Goal: Task Accomplishment & Management: Complete application form

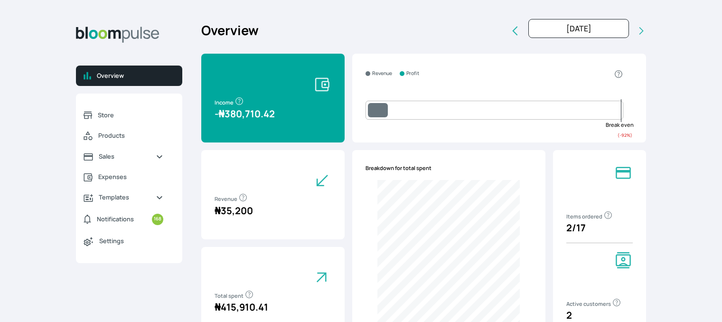
select select "2025"
click at [116, 111] on span "Store" at bounding box center [130, 115] width 65 height 9
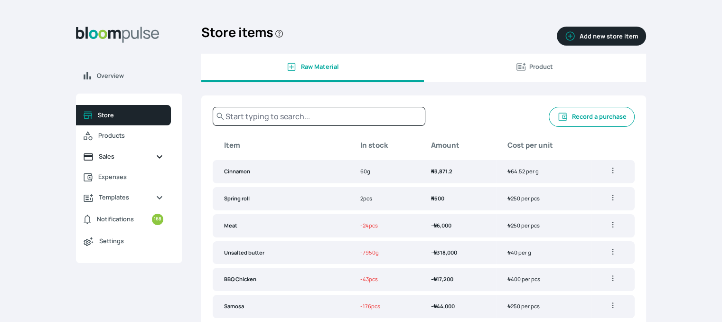
click at [100, 159] on span "Sales" at bounding box center [123, 156] width 49 height 9
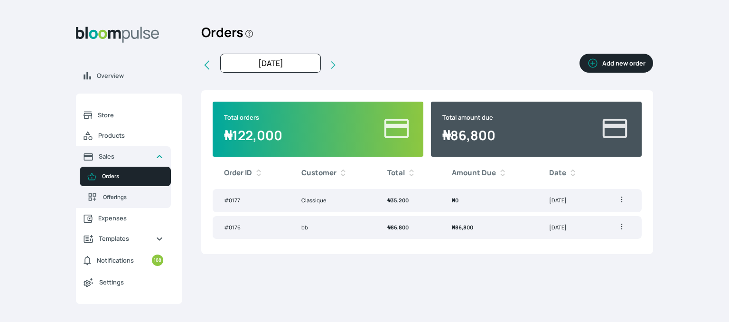
click at [607, 61] on button "Add new order" at bounding box center [616, 63] width 74 height 19
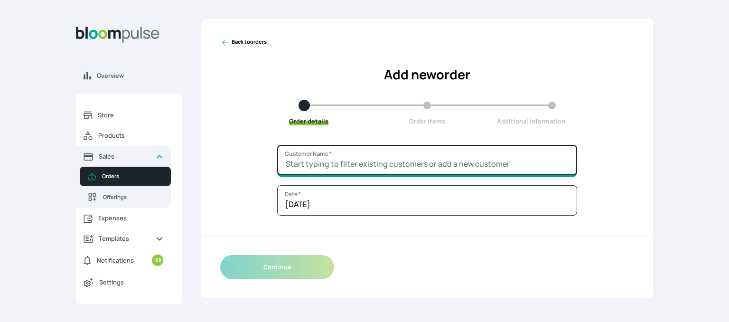
click at [484, 149] on input "Customer Name *" at bounding box center [427, 160] width 300 height 30
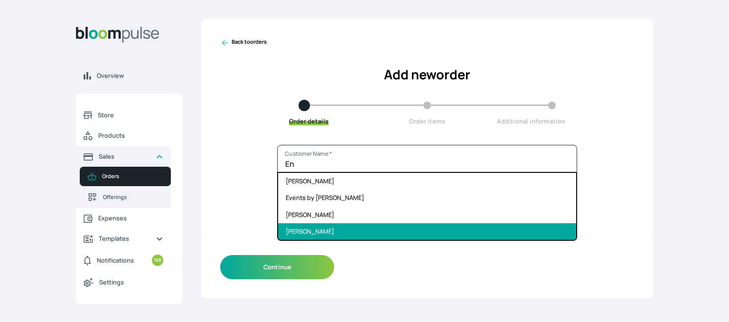
click at [437, 226] on li "[PERSON_NAME]" at bounding box center [427, 231] width 298 height 17
type input "[PERSON_NAME]"
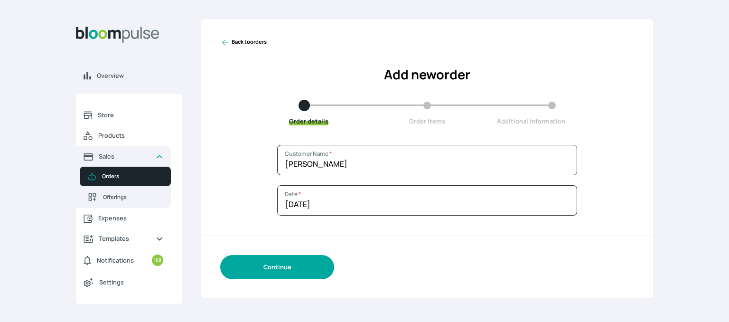
click at [300, 257] on button "Continue" at bounding box center [277, 267] width 114 height 24
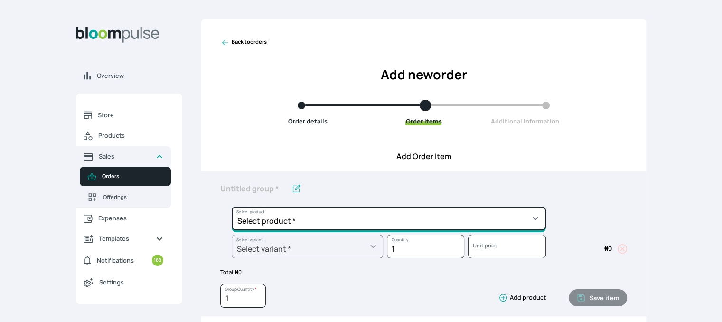
click at [346, 225] on select "Select product * Cake Decoration for 8inches High Chocolate oil based Round Cak…" at bounding box center [389, 218] width 314 height 24
select select "b7d01a80-bc61-4142-ae86-ced042014d26"
click at [232, 206] on select "Select product * Cake Decoration for 8inches High Chocolate oil based Round Cak…" at bounding box center [389, 218] width 314 height 24
type input "Pound Square Cake"
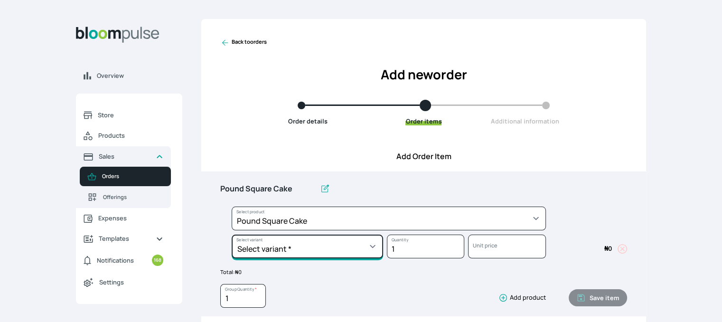
click at [309, 252] on select "Select variant * 10inches 11inches 12inches 6inches 7inches 8inches 9inches" at bounding box center [307, 246] width 151 height 24
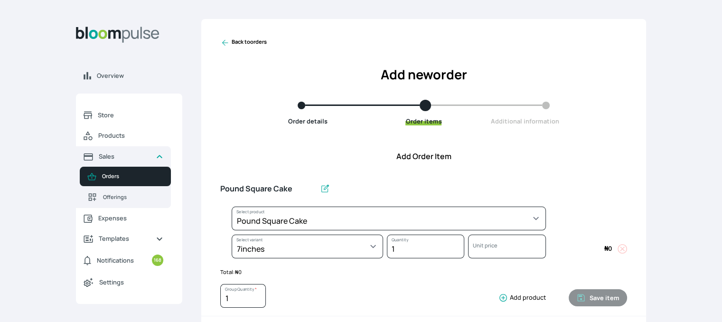
select select "b7d01a80-bc61-4142-ae86-ced042014d26"
select select "521384ff-32b6-43eb-b479-50fa0808dc0d"
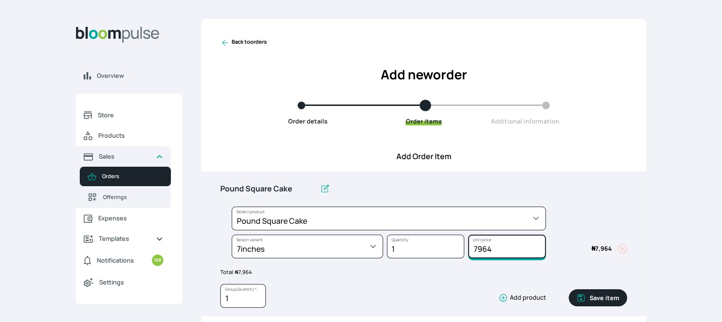
drag, startPoint x: 497, startPoint y: 245, endPoint x: 471, endPoint y: 249, distance: 26.8
click at [471, 249] on input "7964" at bounding box center [506, 246] width 77 height 24
type input "8000"
click at [585, 291] on button "Save item" at bounding box center [598, 297] width 58 height 17
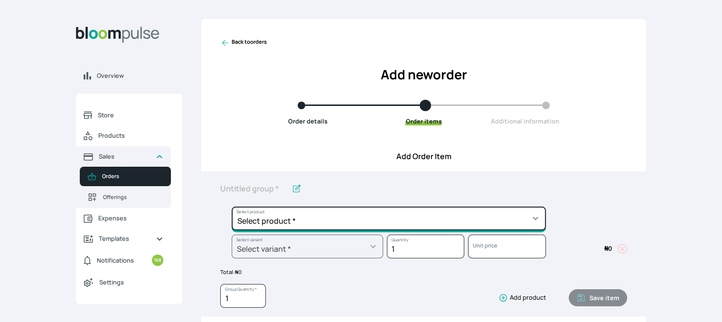
click at [452, 220] on select "Select product * Cake Decoration for 8inches High Chocolate oil based Round Cak…" at bounding box center [389, 218] width 314 height 24
select select "03a9c920-d373-4b55-9805-9de923defabf"
click at [232, 206] on select "Select product * Cake Decoration for 8inches High Chocolate oil based Round Cak…" at bounding box center [389, 218] width 314 height 24
type input "Redvelvet Round Cake"
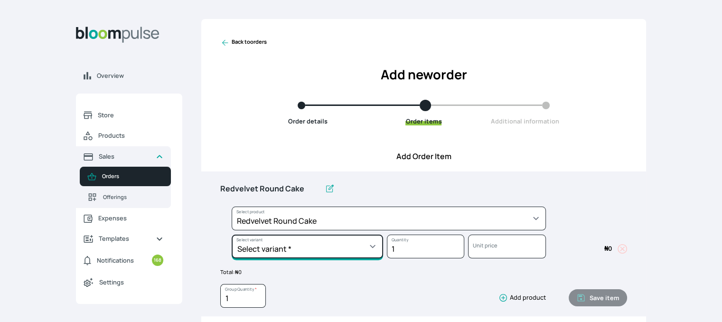
click at [316, 251] on select "Select variant * 10inches 11inches 12inches 13inches 14inches 6inches 7inches 8…" at bounding box center [307, 246] width 151 height 24
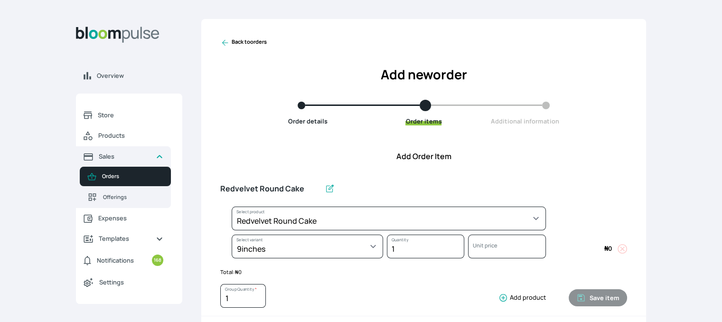
select select "03a9c920-d373-4b55-9805-9de923defabf"
select select "5379e252-3bed-4115-af98-af3f8d11e0c2"
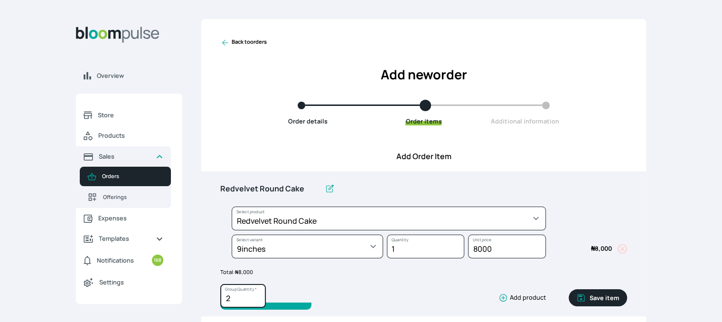
type input "2"
click at [258, 294] on input "2" at bounding box center [243, 296] width 46 height 24
click at [613, 293] on button "Save item" at bounding box center [598, 297] width 58 height 17
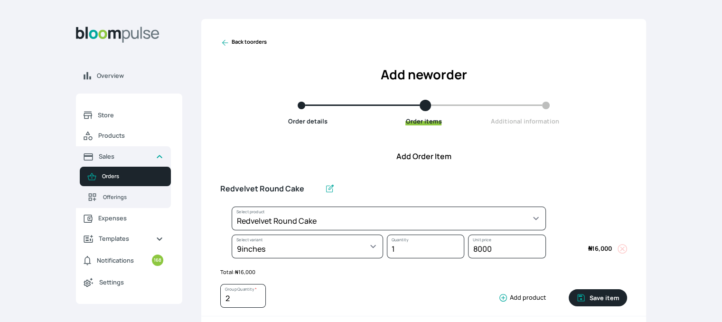
type input "1"
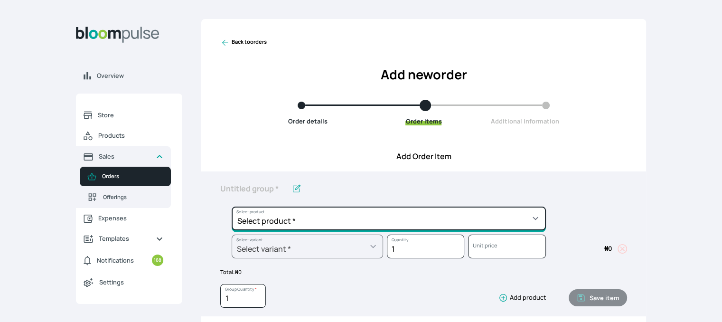
click at [482, 217] on select "Select product * Cake Decoration for 8inches High Chocolate oil based Round Cak…" at bounding box center [389, 218] width 314 height 24
select select "645c6260-b6bb-4351-a585-2a2a1086c83c"
click at [232, 206] on select "Select product * Cake Decoration for 8inches High Chocolate oil based Round Cak…" at bounding box center [389, 218] width 314 height 24
type input "Swiss Meringue Buttercream"
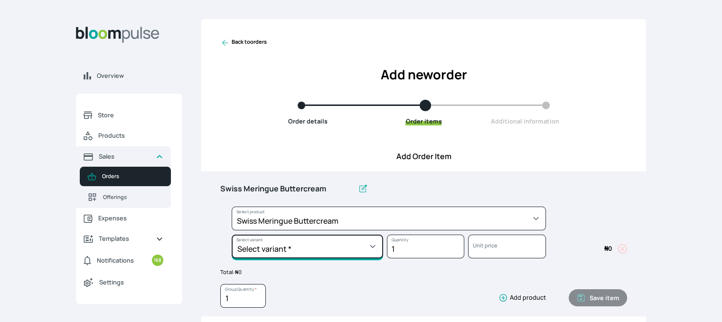
click at [318, 245] on select "Select variant * 1 batch Half batch" at bounding box center [307, 246] width 151 height 24
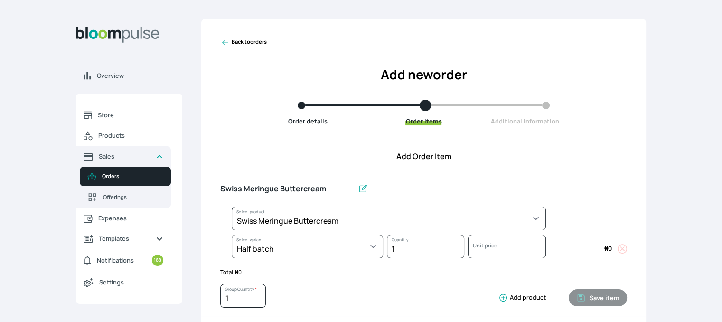
select select "645c6260-b6bb-4351-a585-2a2a1086c83c"
select select "fc7654b8-93b9-411b-9412-103ccf3fe3bb"
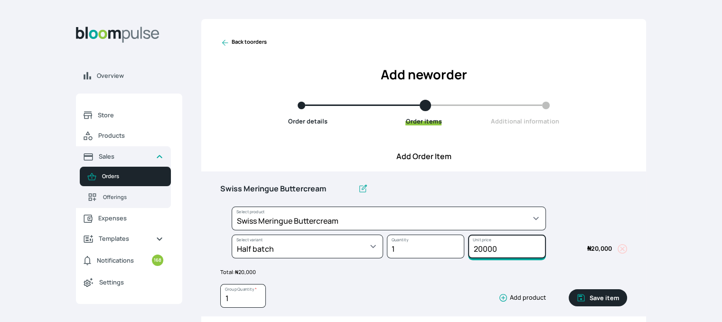
drag, startPoint x: 499, startPoint y: 248, endPoint x: 437, endPoint y: 242, distance: 63.0
click at [437, 242] on div "Select product * Cake Decoration for 8inches High Chocolate oil based Round Cak…" at bounding box center [423, 234] width 407 height 56
type input "15000"
click at [602, 295] on button "Save item" at bounding box center [598, 297] width 58 height 17
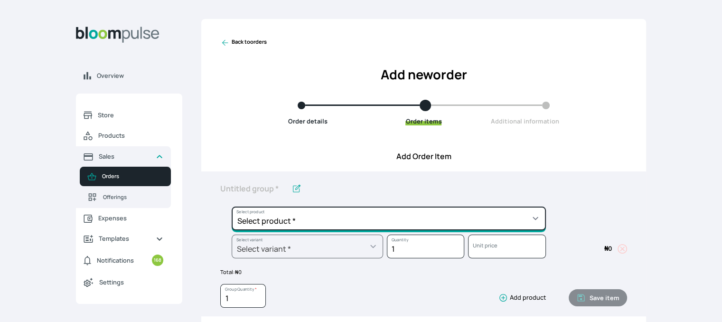
click at [438, 216] on select "Select product * Cake Decoration for 8inches High Chocolate oil based Round Cak…" at bounding box center [389, 218] width 314 height 24
select select "8010db02-07cd-44bd-8936-1cca38eae19c"
click at [232, 206] on select "Select product * Cake Decoration for 8inches High Chocolate oil based Round Cak…" at bounding box center [389, 218] width 314 height 24
type input "Fondant 1 Recipe"
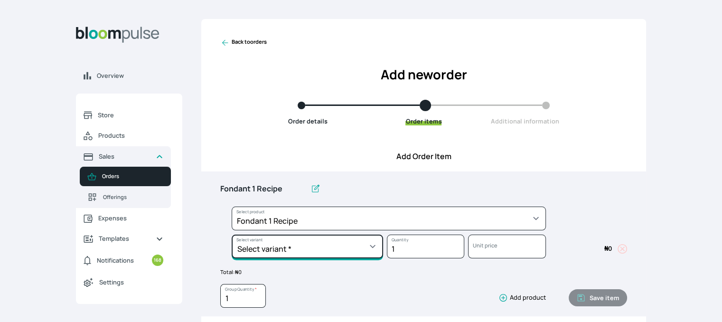
click at [364, 246] on select "Select variant * Regular" at bounding box center [307, 246] width 151 height 24
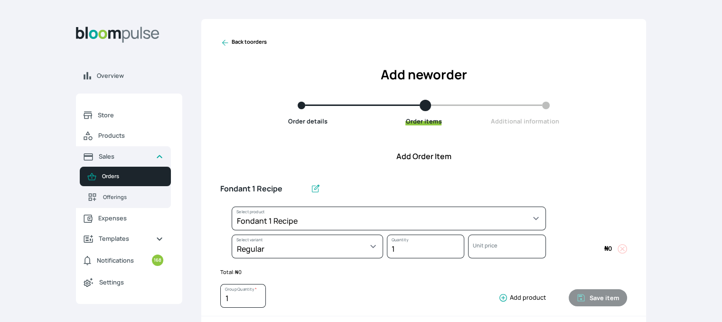
select select "8010db02-07cd-44bd-8936-1cca38eae19c"
select select "42ad62f1-0410-4207-9b65-65b7136d5369"
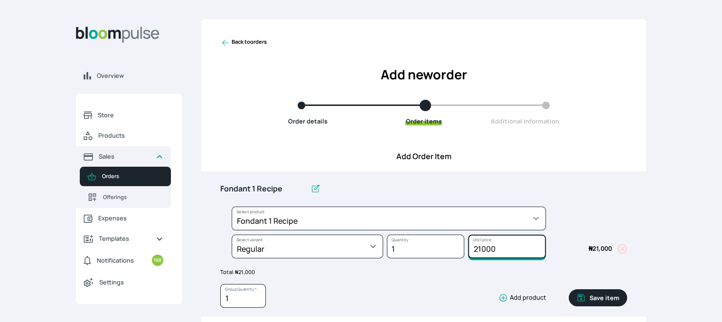
drag, startPoint x: 499, startPoint y: 250, endPoint x: 447, endPoint y: 242, distance: 52.8
click at [447, 241] on div "Select product * Cake Decoration for 8inches High Chocolate oil based Round Cak…" at bounding box center [423, 234] width 407 height 56
drag, startPoint x: 497, startPoint y: 248, endPoint x: 482, endPoint y: 248, distance: 15.2
click at [482, 248] on input "10500" at bounding box center [506, 246] width 77 height 24
type input "1"
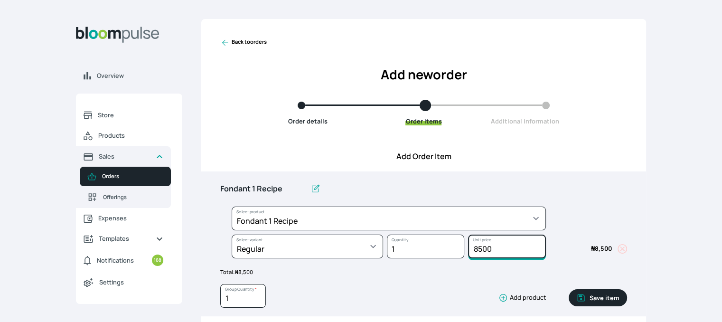
type input "8500"
click at [589, 293] on button "Save item" at bounding box center [598, 297] width 58 height 17
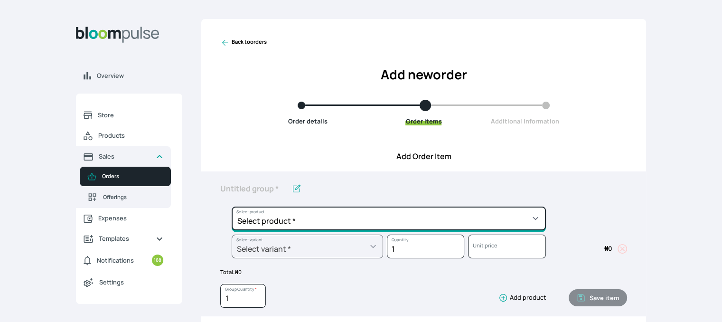
click at [488, 224] on select "Select product * Cake Decoration for 8inches High Chocolate oil based Round Cak…" at bounding box center [389, 218] width 314 height 24
click at [370, 221] on select "Select product * Cake Decoration for 8inches High Chocolate oil based Round Cak…" at bounding box center [389, 218] width 314 height 24
select select "023b730d-bc46-477e-b7f7-d3522e7f455b"
click at [232, 206] on select "Select product * Cake Decoration for 8inches High Chocolate oil based Round Cak…" at bounding box center [389, 218] width 314 height 24
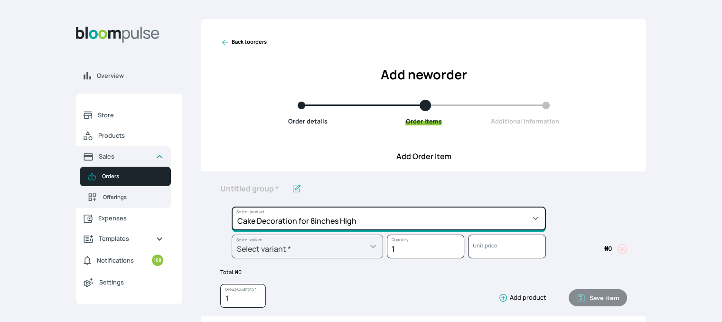
type input "Cake Decoration for 8inches High"
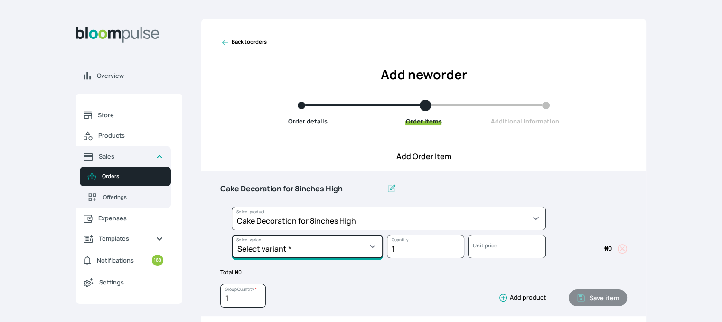
click at [295, 243] on select "Select variant * Basic Complex Regular" at bounding box center [307, 246] width 151 height 24
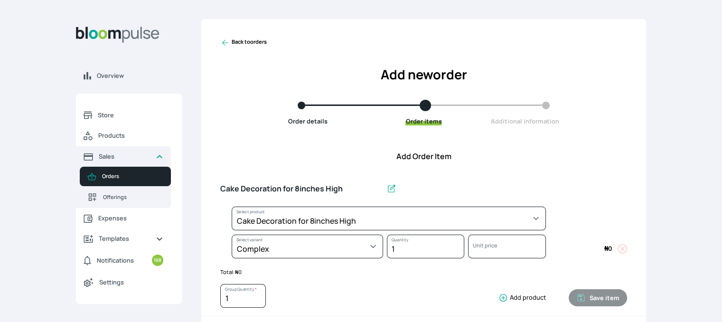
select select "023b730d-bc46-477e-b7f7-d3522e7f455b"
select select "dbb9cdde-0e9e-4f5c-891f-81d6220c5e38"
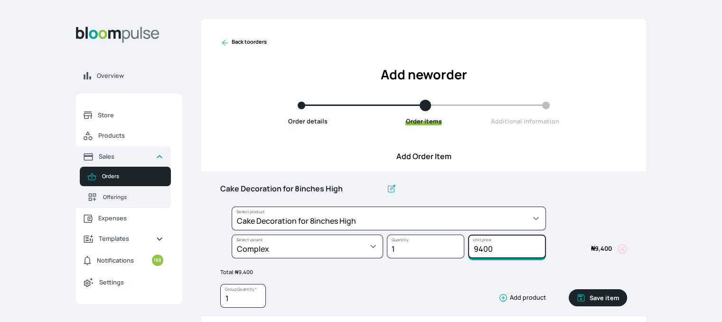
drag, startPoint x: 499, startPoint y: 245, endPoint x: 439, endPoint y: 247, distance: 59.8
click at [439, 247] on div "Select product * Cake Decoration for 8inches High Chocolate oil based Round Cak…" at bounding box center [423, 234] width 407 height 56
type input "15000"
click at [609, 299] on button "Save item" at bounding box center [598, 297] width 58 height 17
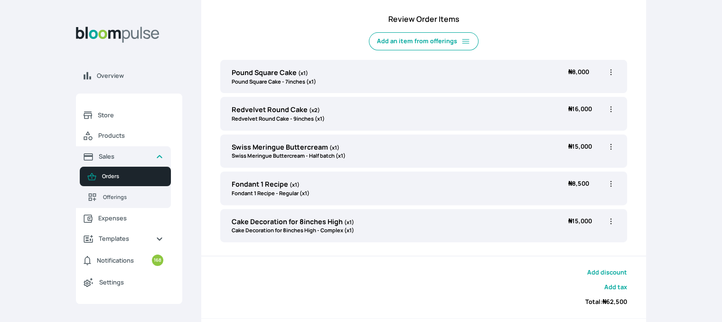
scroll to position [327, 0]
